Goal: Navigation & Orientation: Find specific page/section

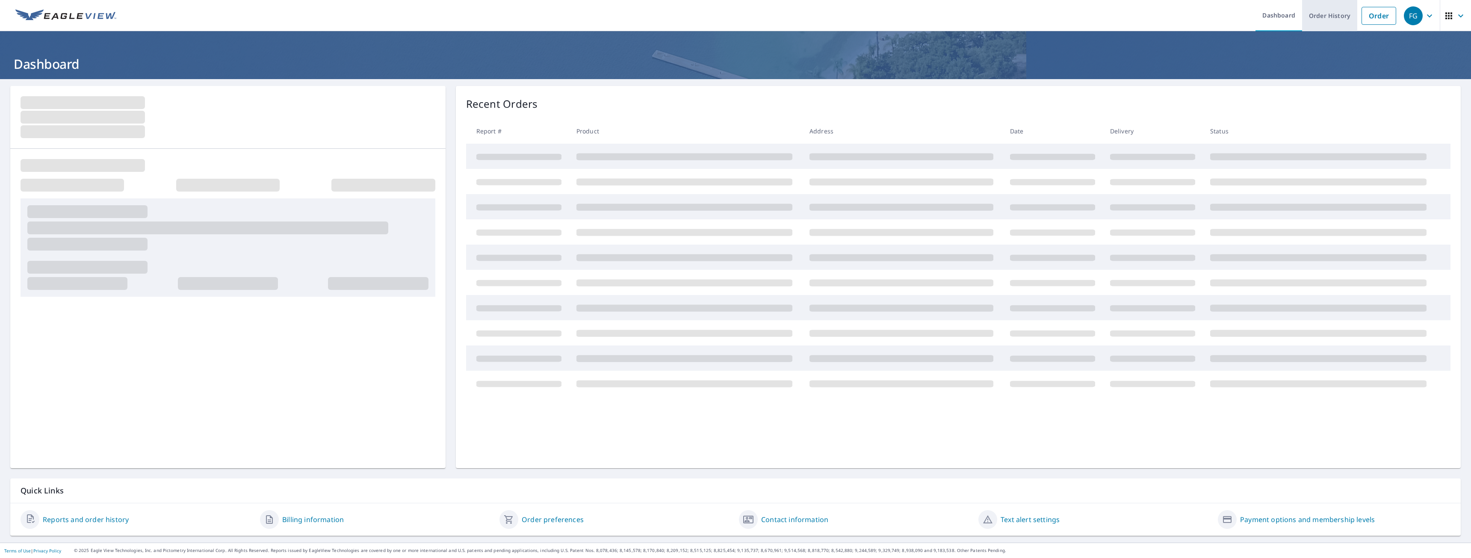
click at [1322, 21] on link "Order History" at bounding box center [1329, 15] width 55 height 31
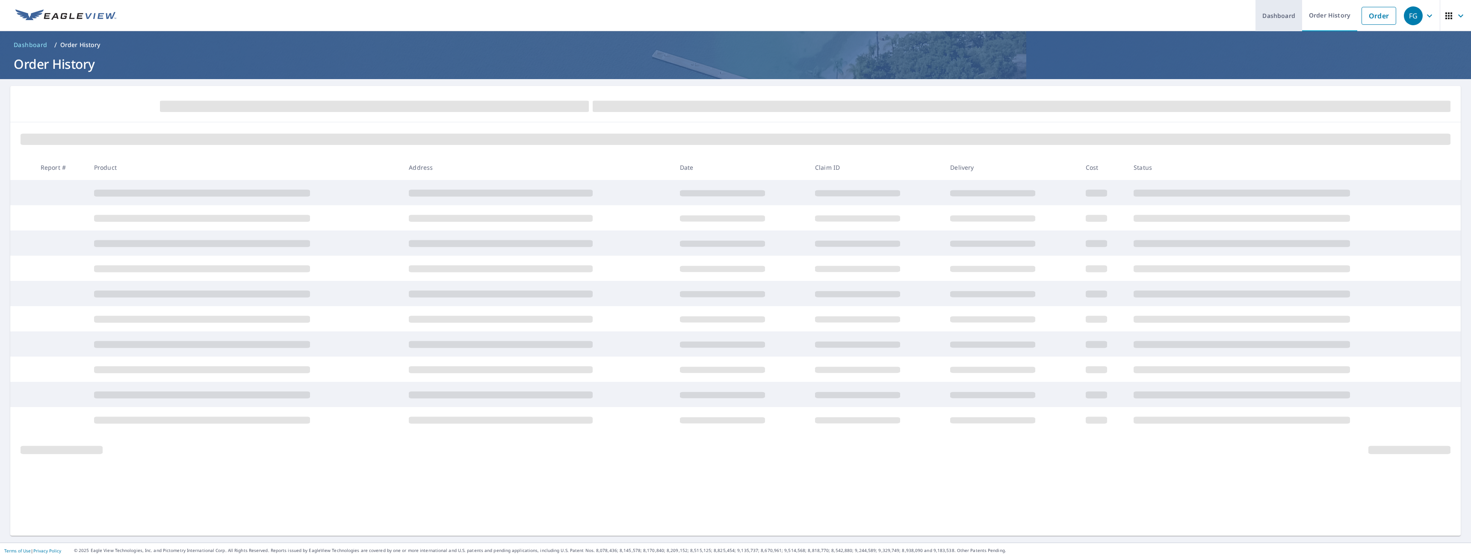
click at [1278, 9] on link "Dashboard" at bounding box center [1278, 15] width 47 height 31
